Goal: Task Accomplishment & Management: Complete application form

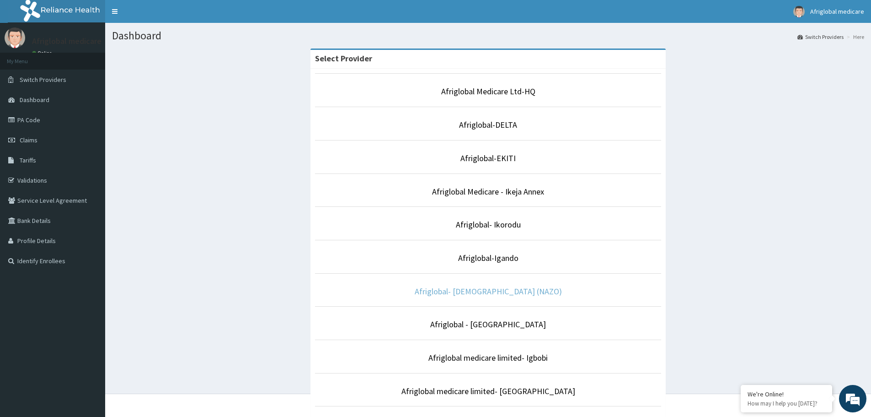
click at [500, 290] on link "Afriglobal- [DEMOGRAPHIC_DATA] (NAZO)" at bounding box center [488, 291] width 147 height 11
click at [487, 293] on link "Afriglobal- [DEMOGRAPHIC_DATA] (NAZO)" at bounding box center [488, 291] width 147 height 11
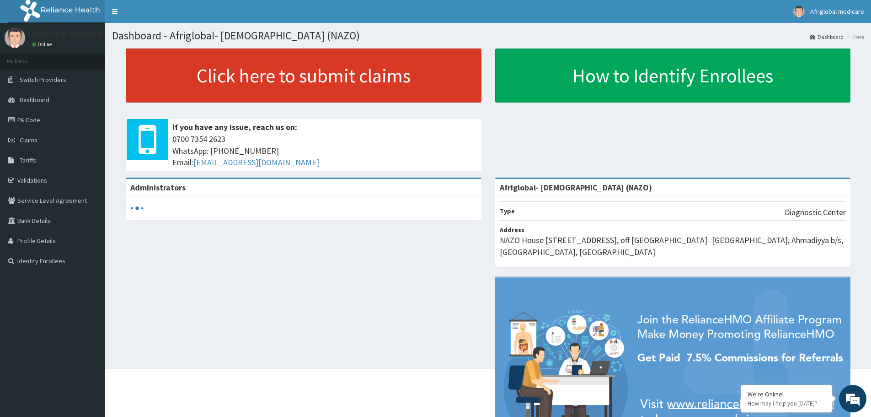
click at [306, 65] on link "Click here to submit claims" at bounding box center [304, 75] width 356 height 54
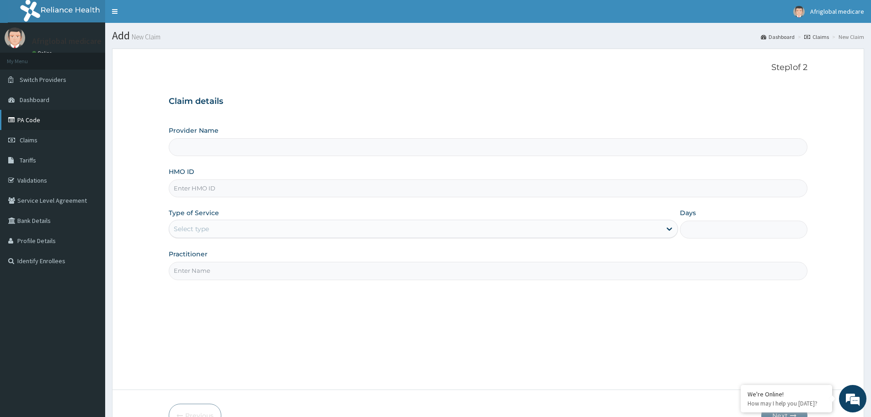
type input "Afriglobal- [DEMOGRAPHIC_DATA] (NAZO)"
click at [27, 120] on link "PA Code" at bounding box center [52, 120] width 105 height 20
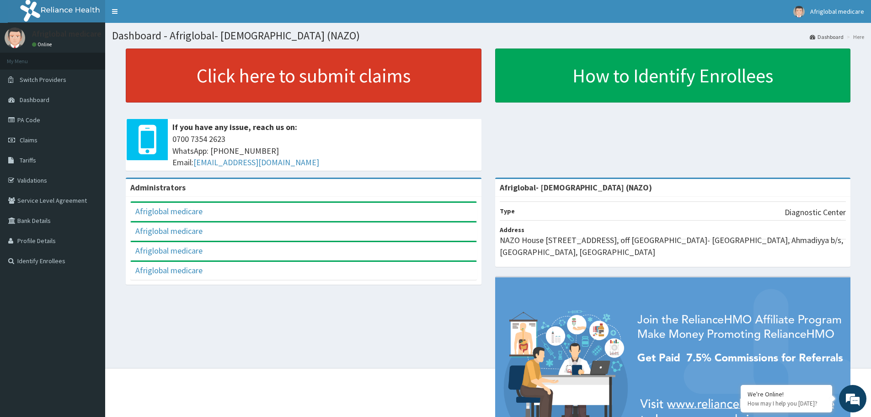
click at [260, 69] on link "Click here to submit claims" at bounding box center [304, 75] width 356 height 54
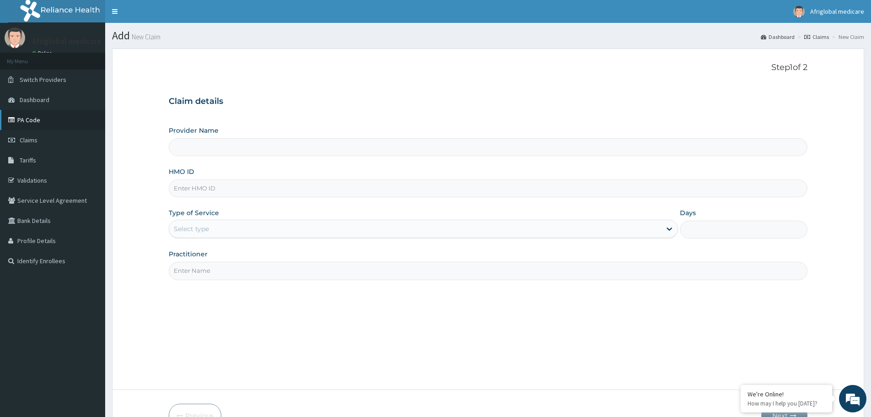
type input "Afriglobal- [DEMOGRAPHIC_DATA] (NAZO)"
click at [18, 118] on link "PA Code" at bounding box center [52, 120] width 105 height 20
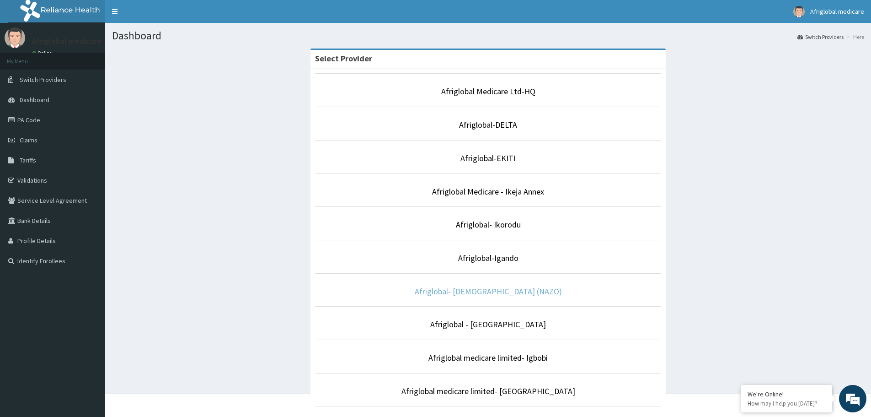
click at [456, 293] on link "Afriglobal- [DEMOGRAPHIC_DATA] (NAZO)" at bounding box center [488, 291] width 147 height 11
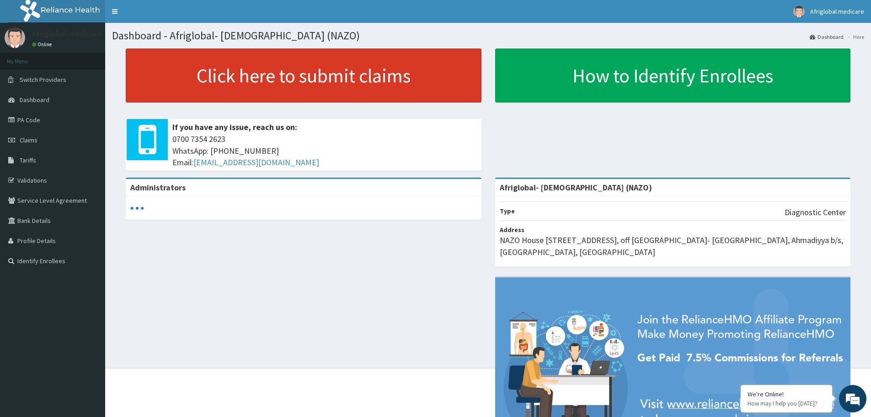
click at [243, 67] on link "Click here to submit claims" at bounding box center [304, 75] width 356 height 54
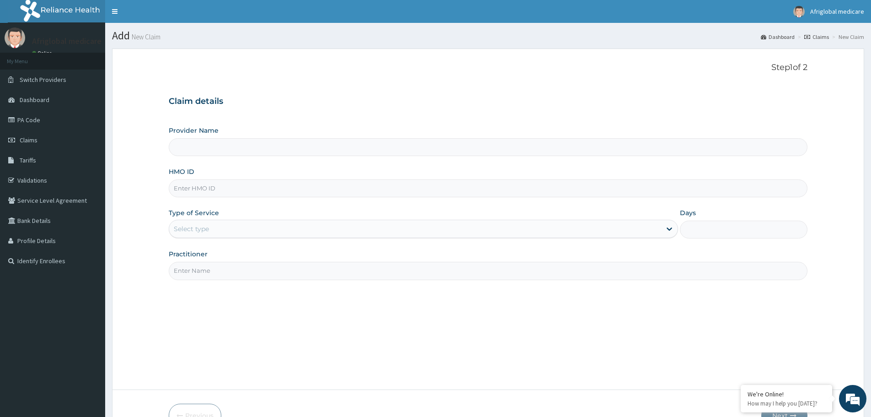
type input "Afriglobal- [DEMOGRAPHIC_DATA] (NAZO)"
click at [28, 117] on link "PA Code" at bounding box center [52, 120] width 105 height 20
